Goal: Task Accomplishment & Management: Complete application form

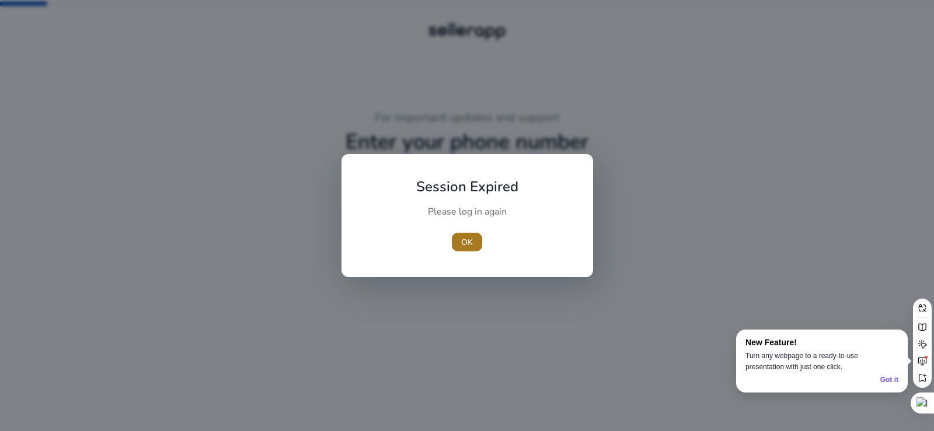
click at [464, 246] on span "OK" at bounding box center [467, 242] width 12 height 12
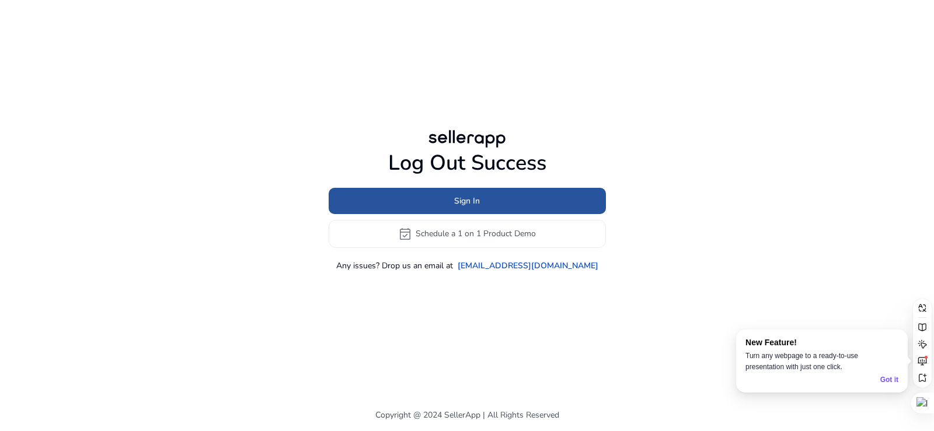
click at [463, 201] on span "Sign In" at bounding box center [467, 201] width 26 height 12
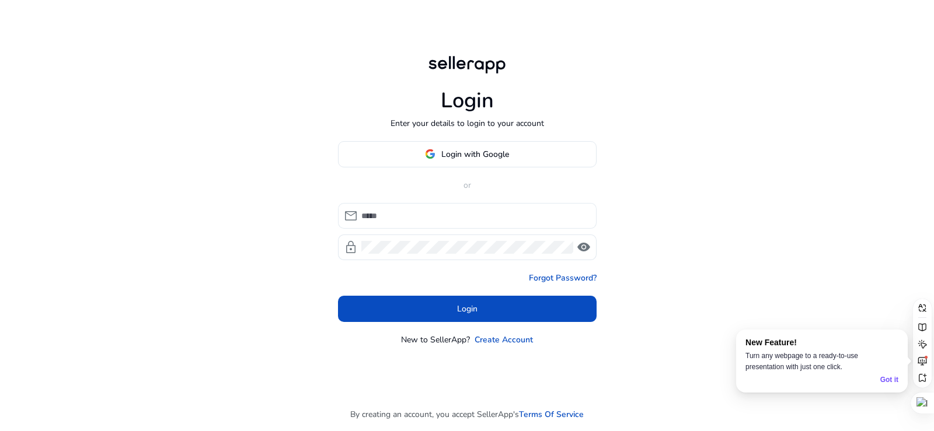
click at [365, 218] on input at bounding box center [474, 215] width 226 height 13
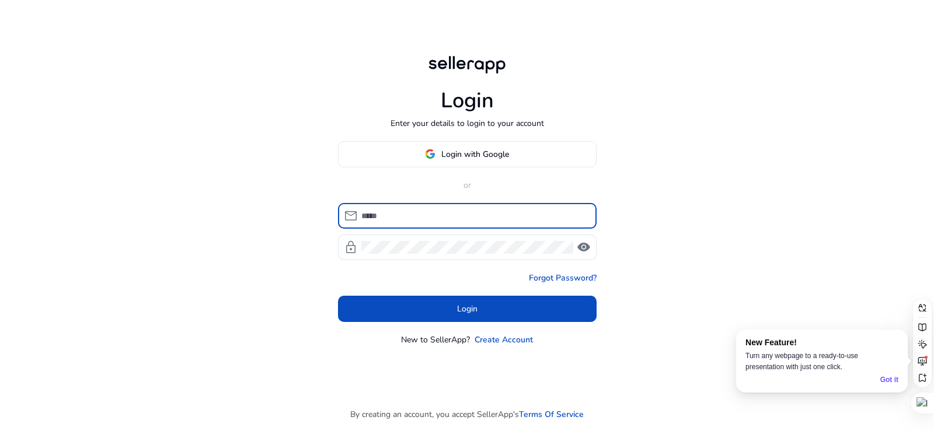
drag, startPoint x: 365, startPoint y: 218, endPoint x: 309, endPoint y: 257, distance: 68.8
click at [307, 256] on div "Login Enter your details to login to your account Login with Google or mail loc…" at bounding box center [467, 215] width 934 height 431
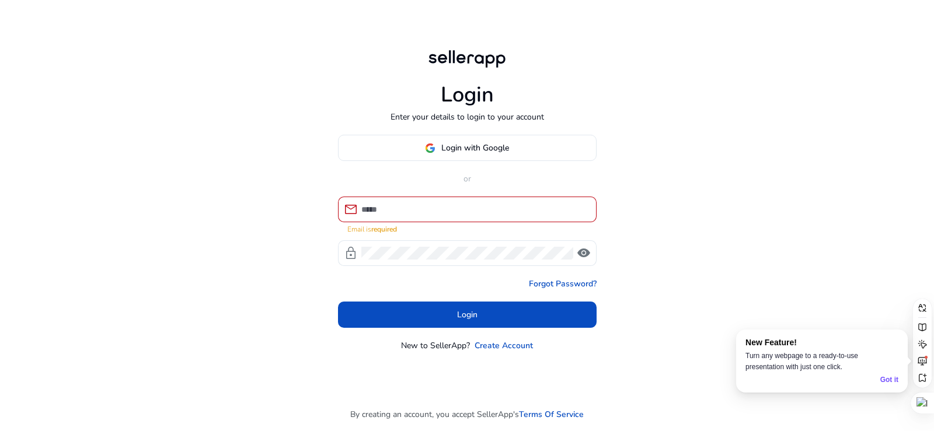
click at [363, 208] on input at bounding box center [474, 209] width 226 height 13
click at [468, 146] on span "Login with Google" at bounding box center [475, 148] width 68 height 12
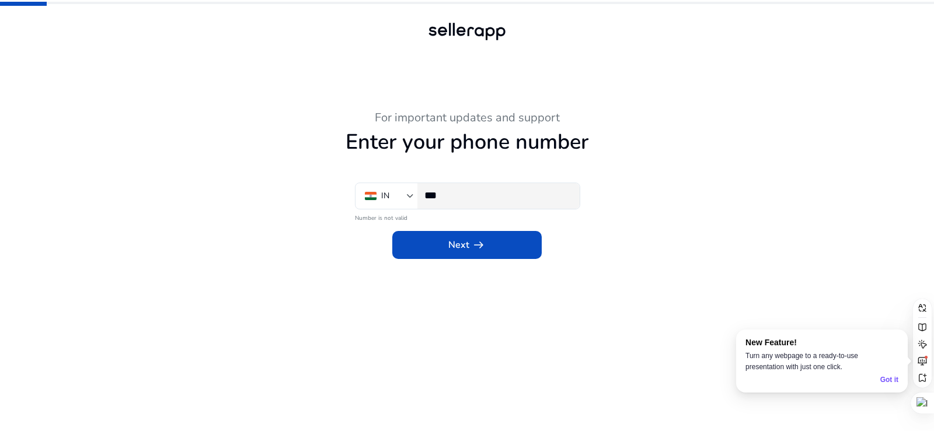
click at [442, 195] on input "***" at bounding box center [497, 195] width 146 height 13
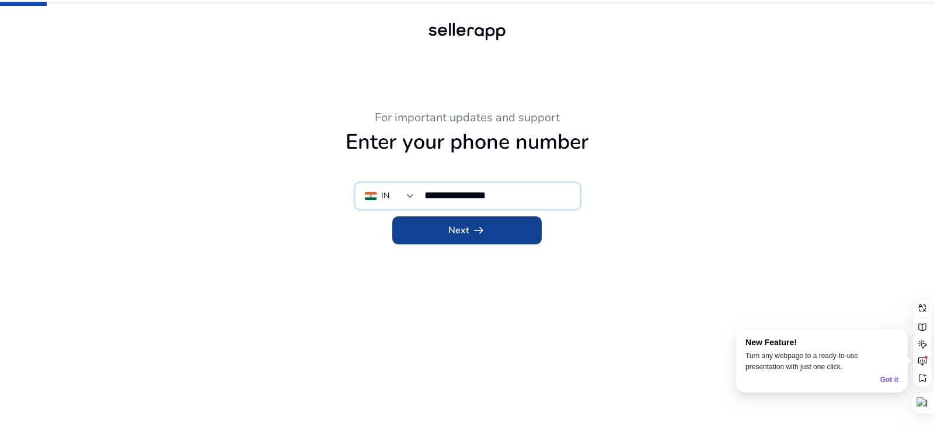
type input "**********"
click at [458, 229] on span "Next arrow_right_alt" at bounding box center [466, 230] width 37 height 14
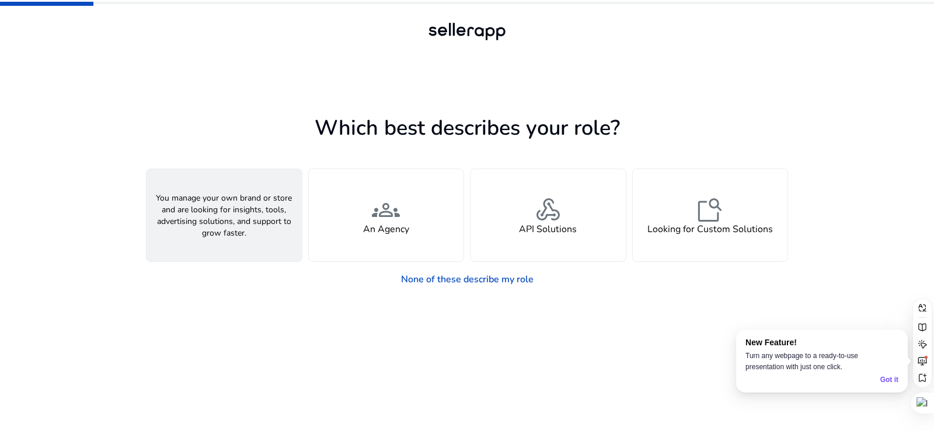
click at [229, 214] on span "person" at bounding box center [224, 210] width 28 height 28
